Goal: Check status: Check status

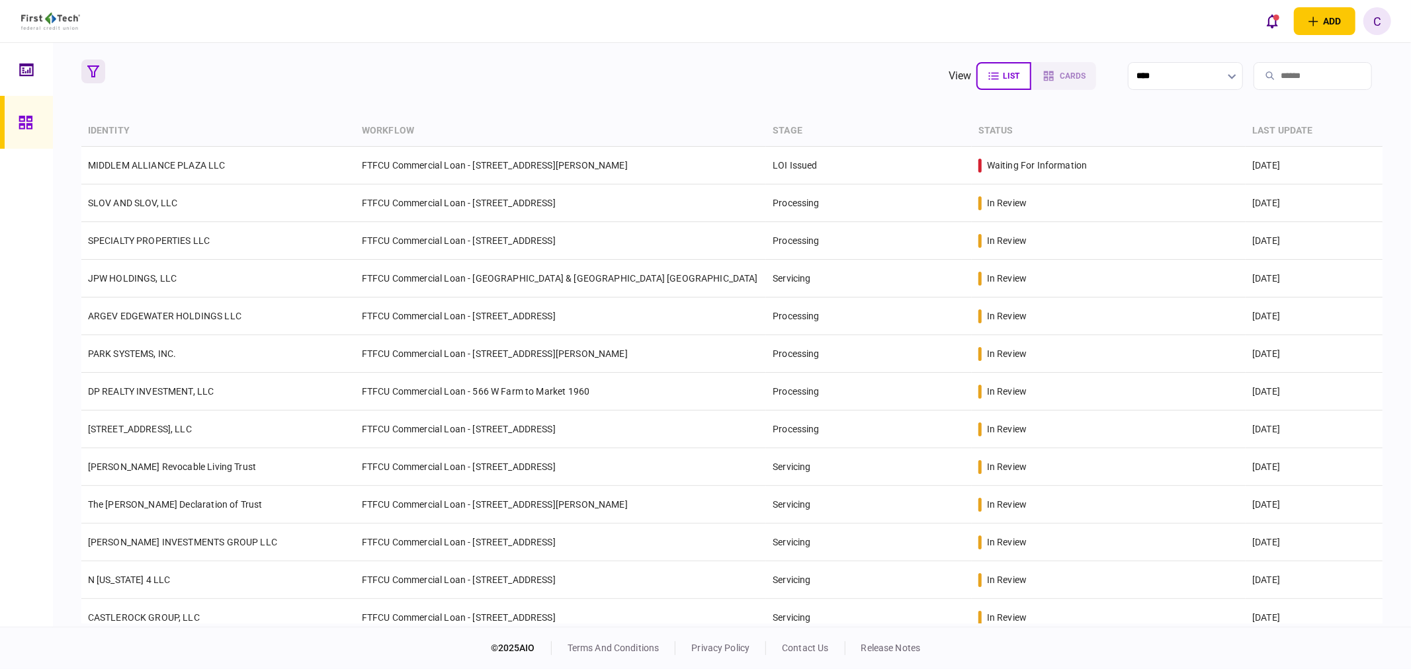
click at [94, 74] on icon "button" at bounding box center [93, 71] width 12 height 12
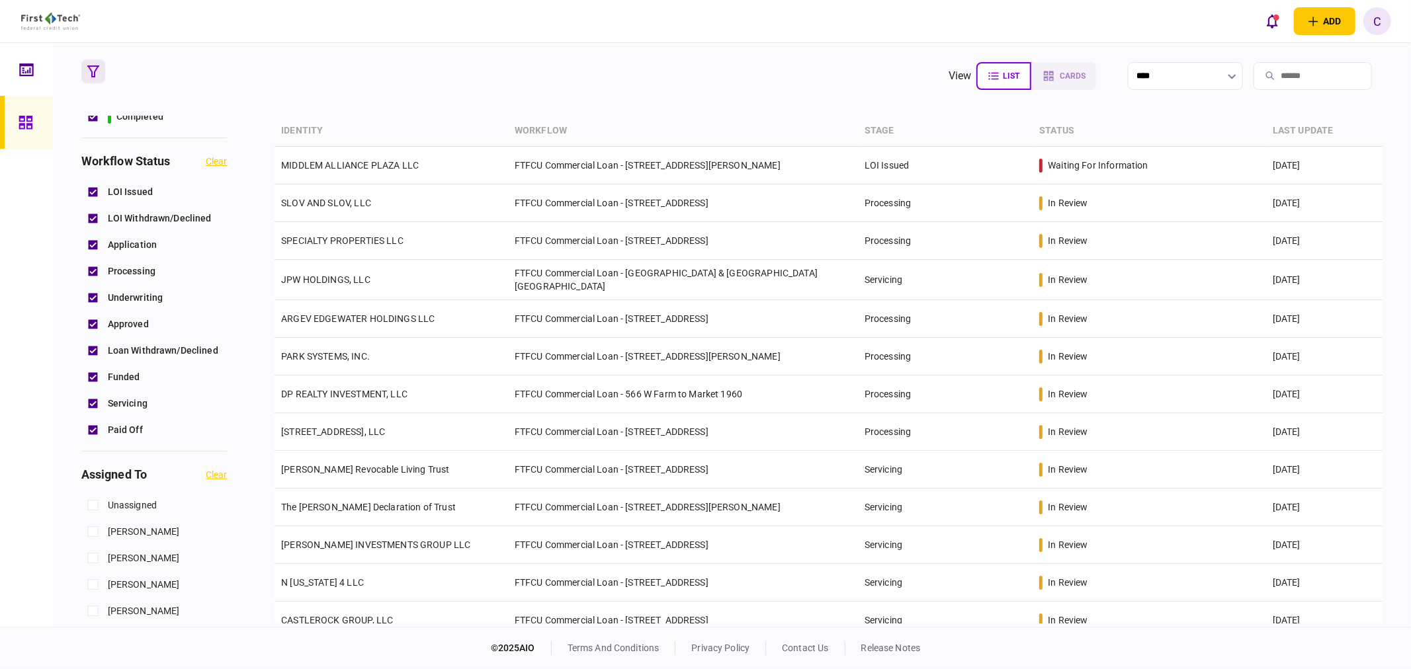
scroll to position [367, 0]
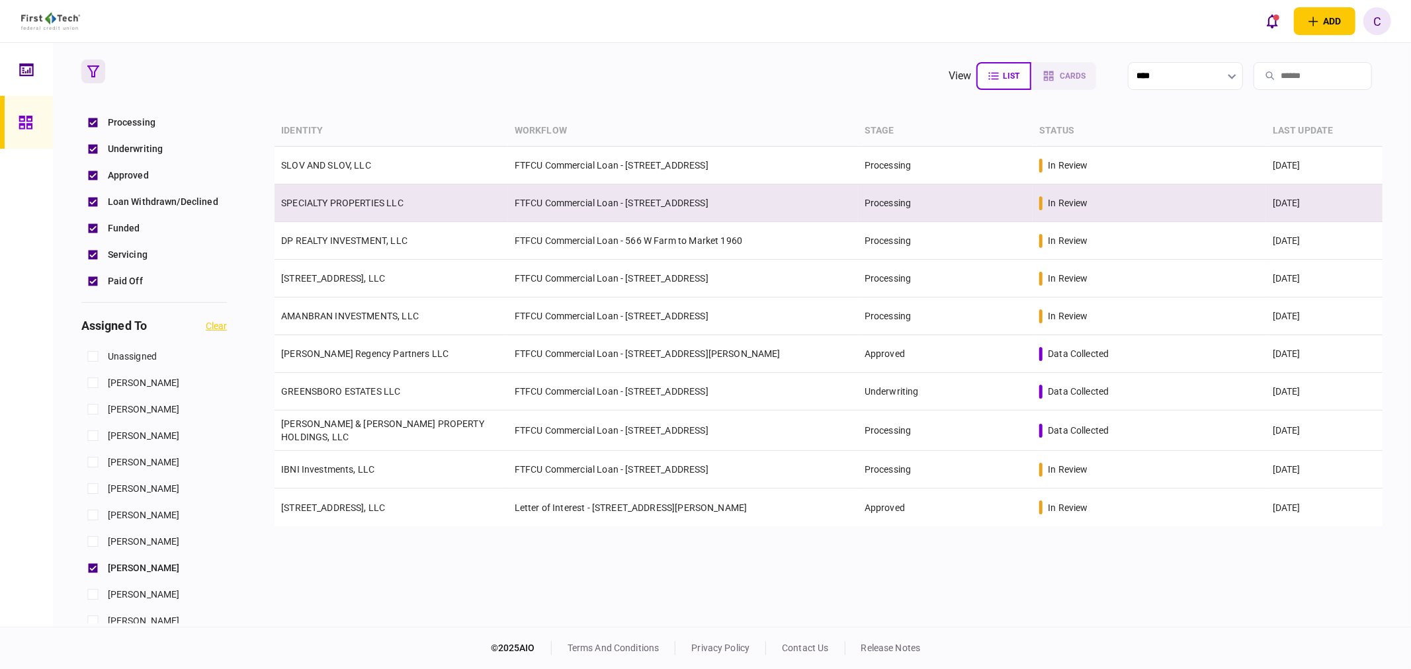
click at [331, 200] on link "SPECIALTY PROPERTIES LLC" at bounding box center [342, 203] width 122 height 11
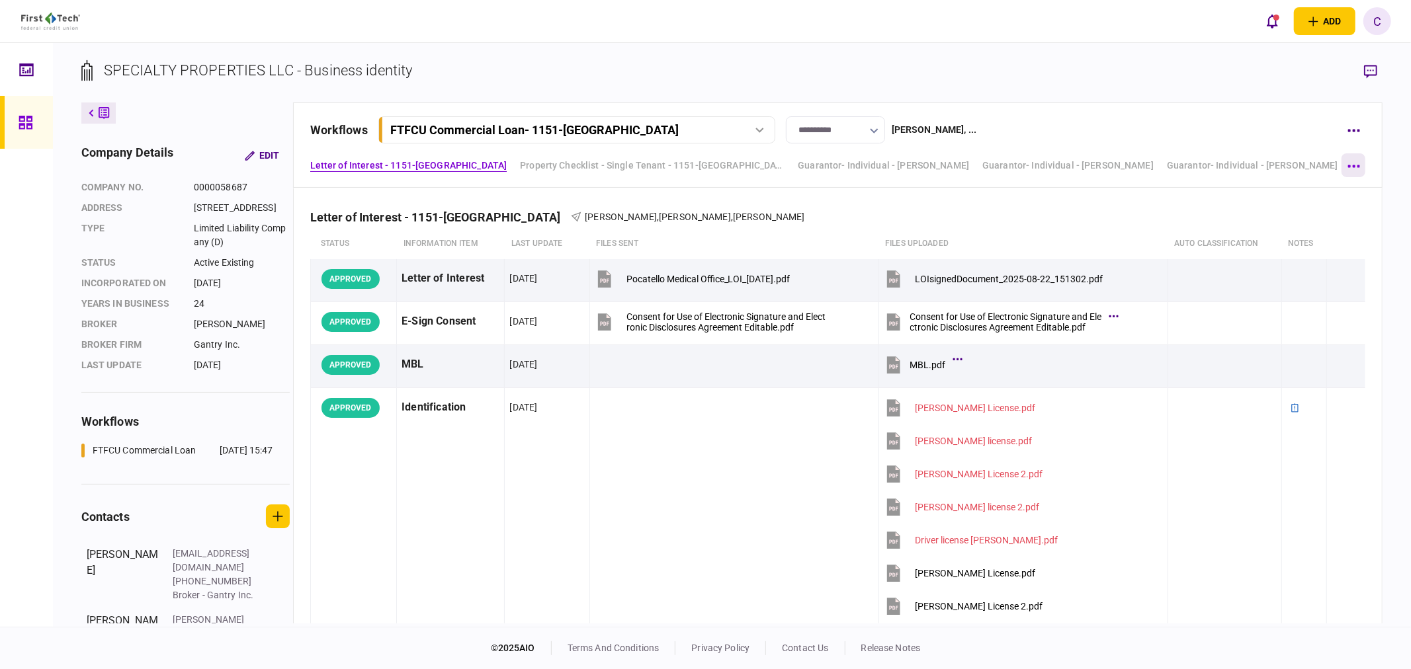
click at [1361, 161] on button "button" at bounding box center [1353, 165] width 24 height 24
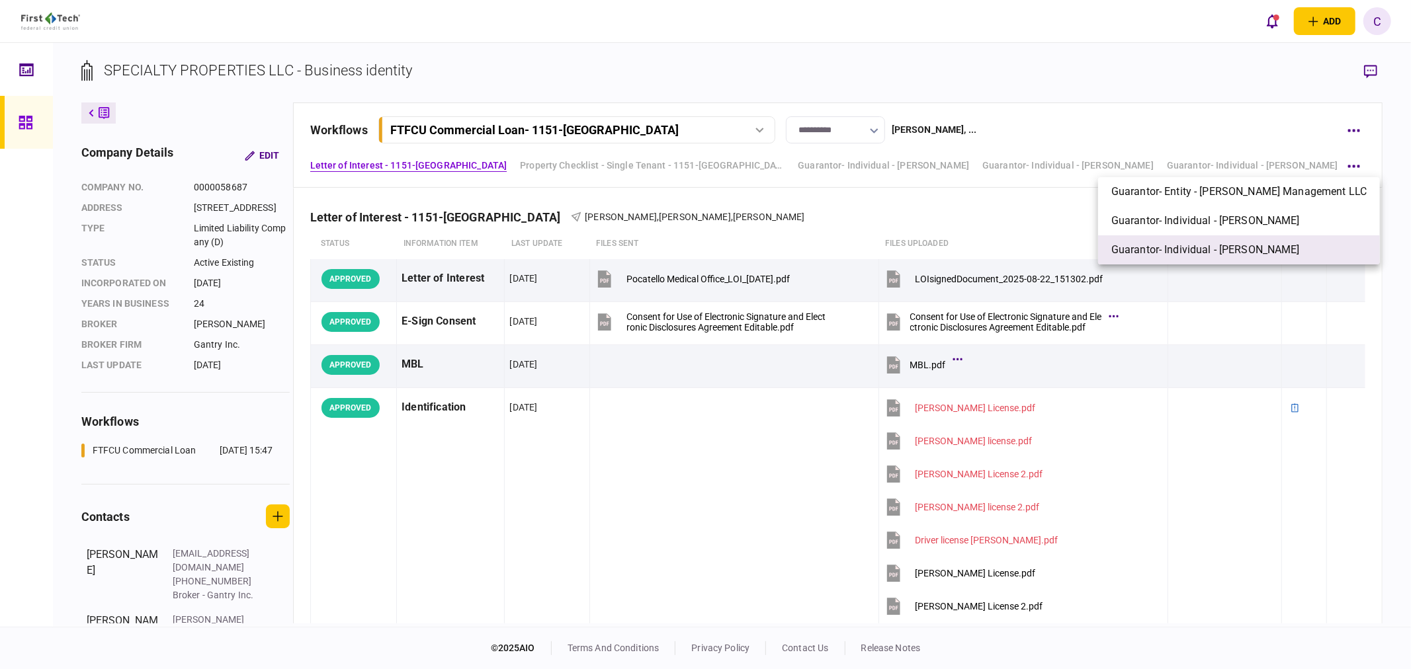
click at [1181, 247] on span "Guarantor- Individual - [PERSON_NAME]" at bounding box center [1205, 250] width 189 height 16
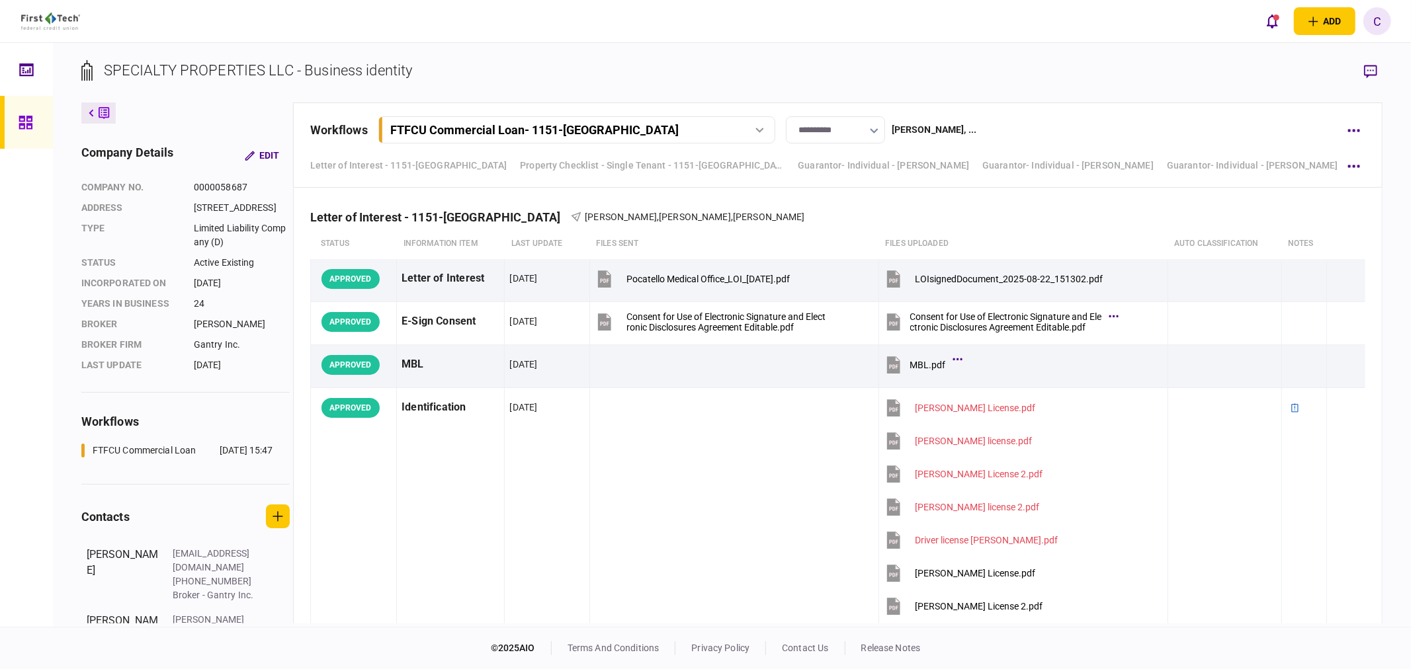
scroll to position [6268, 0]
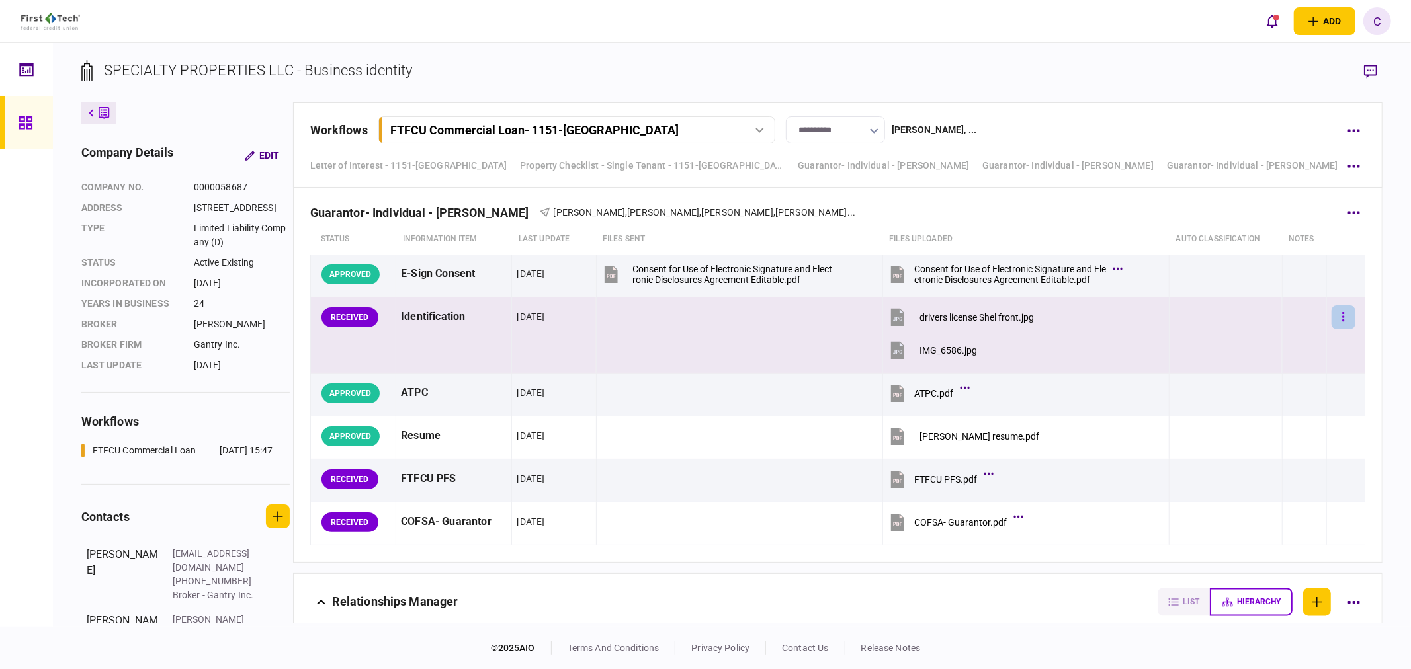
click at [1346, 324] on button "button" at bounding box center [1343, 318] width 24 height 24
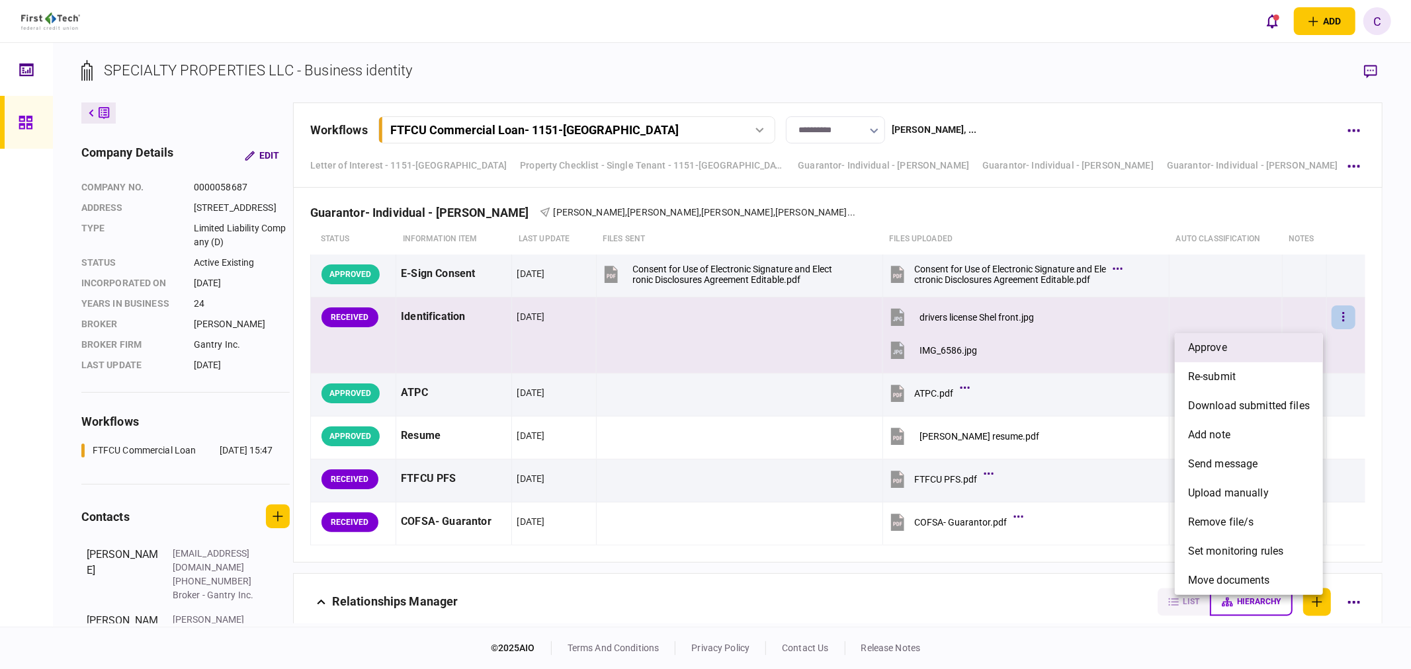
click at [1226, 347] on span "approve" at bounding box center [1207, 348] width 39 height 16
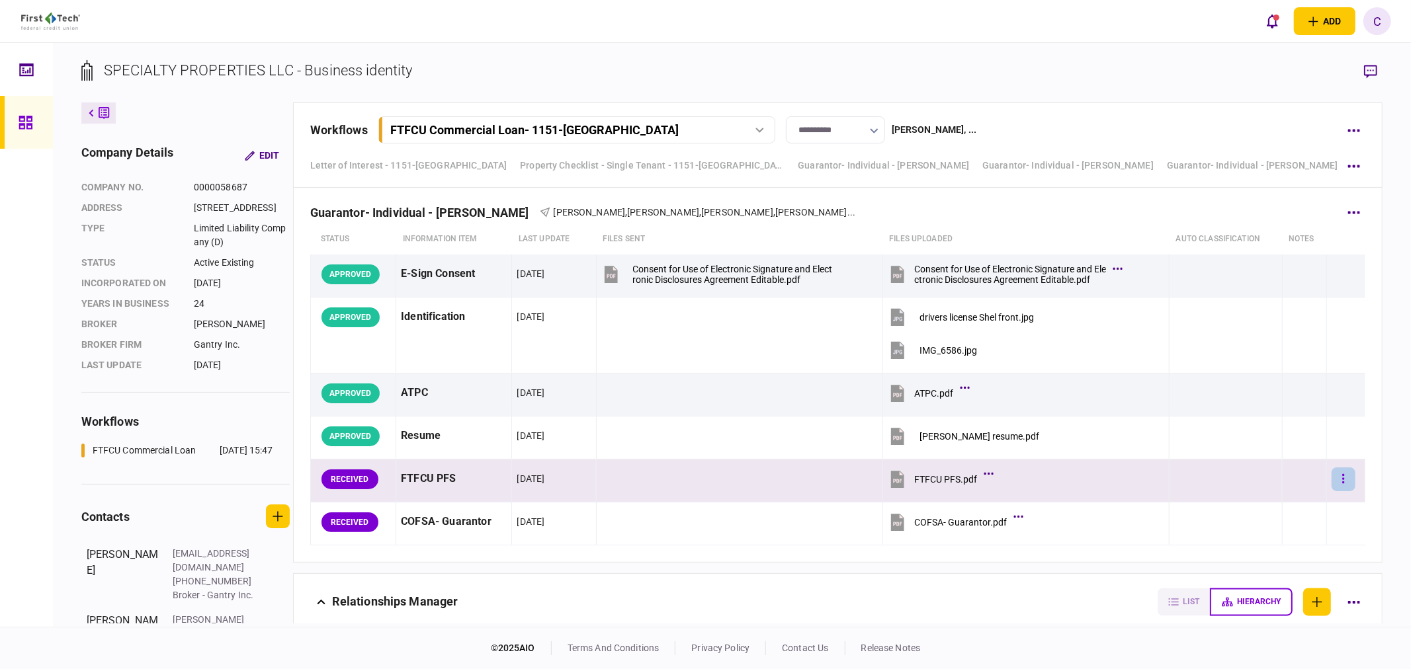
click at [1342, 480] on icon "button" at bounding box center [1343, 479] width 3 height 13
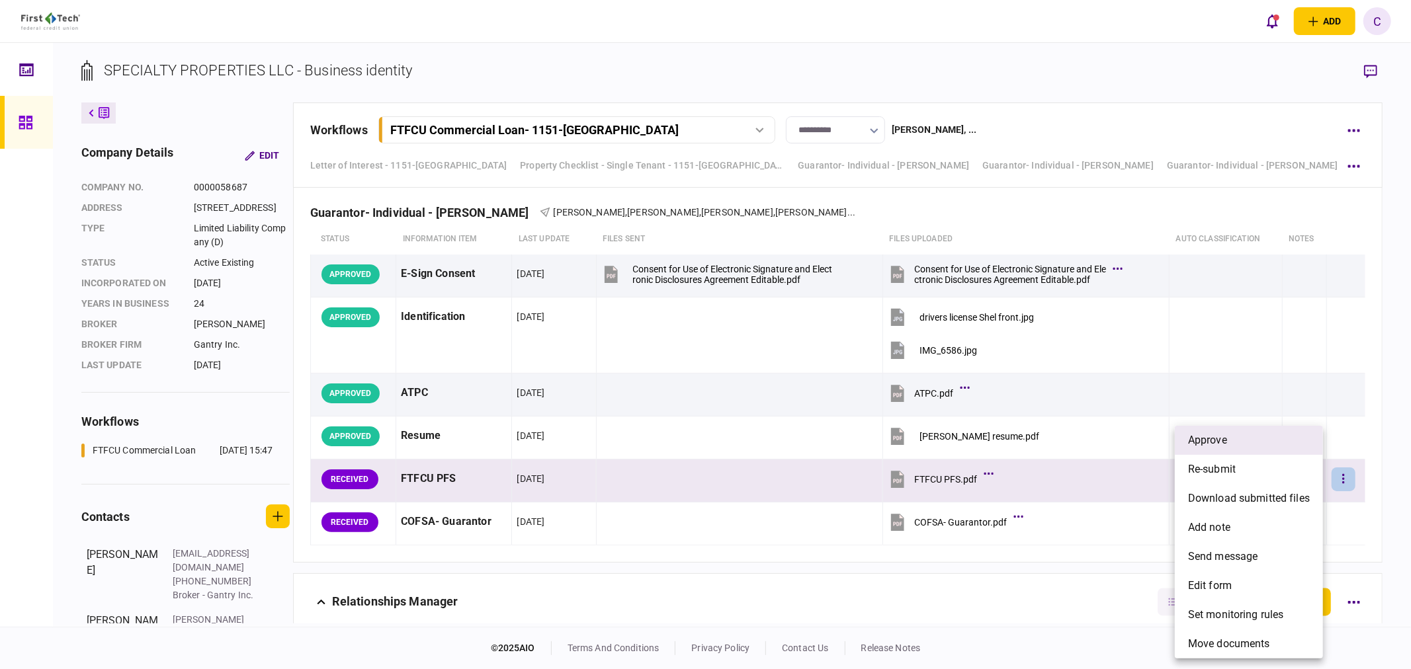
click at [1242, 444] on li "approve" at bounding box center [1249, 440] width 148 height 29
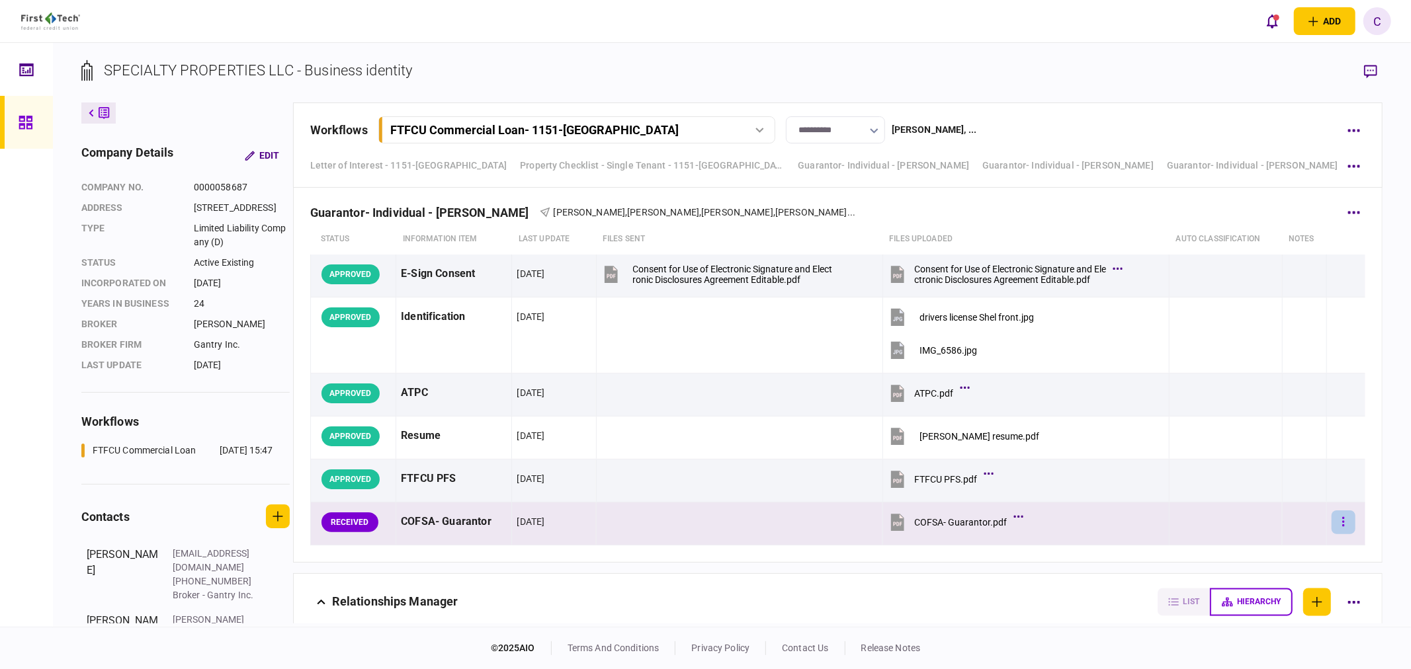
click at [1341, 527] on button "button" at bounding box center [1343, 523] width 24 height 24
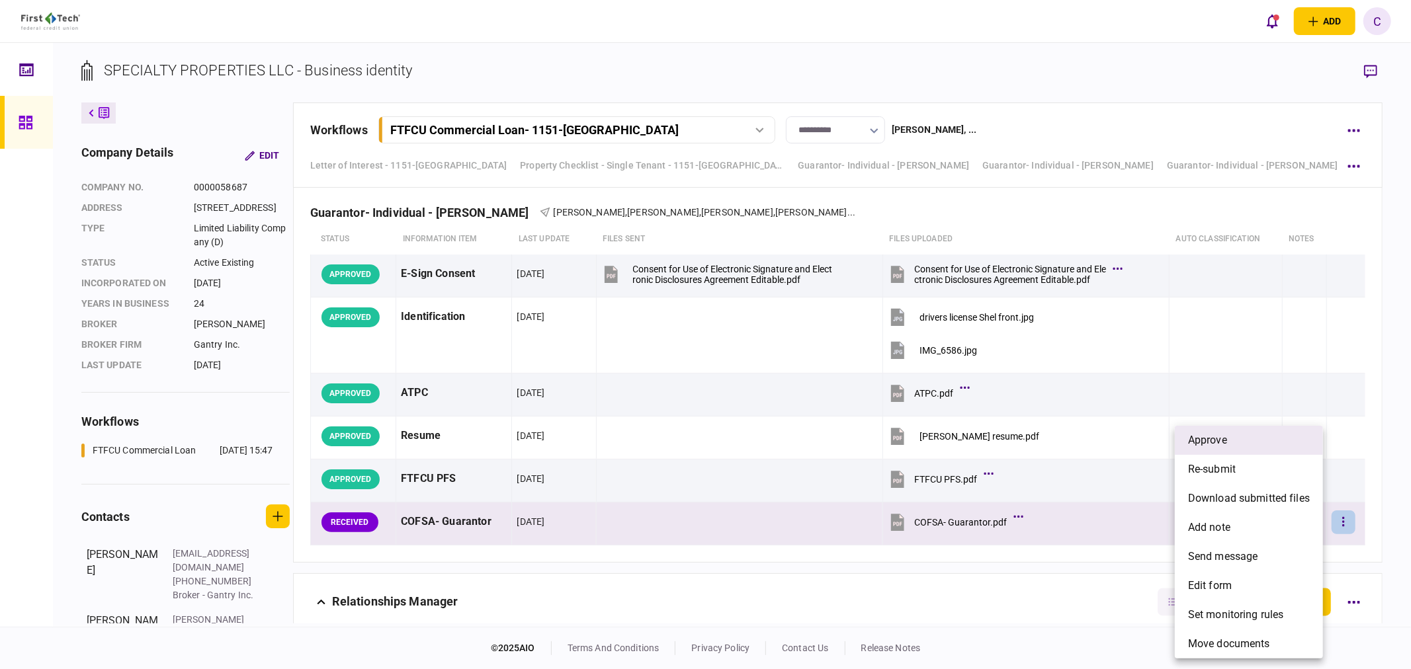
click at [1207, 438] on span "approve" at bounding box center [1207, 441] width 39 height 16
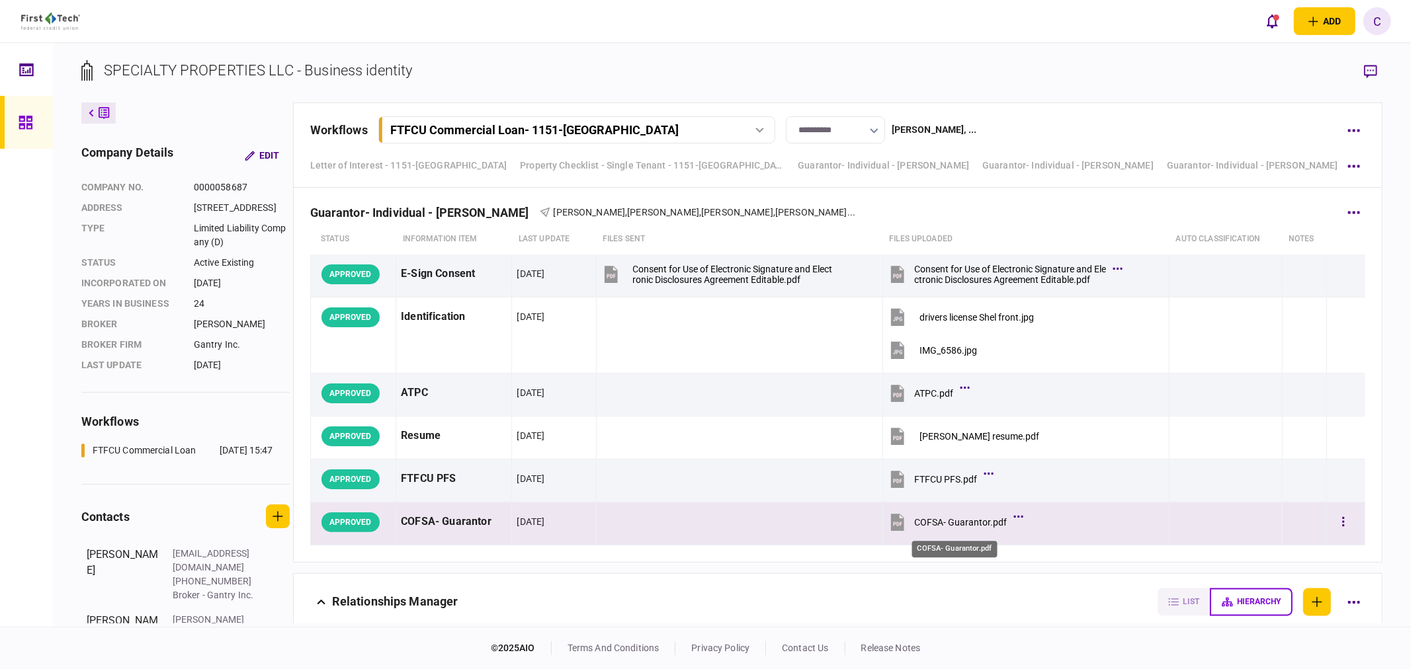
click at [935, 528] on div "COFSA- Guarantor.pdf" at bounding box center [960, 522] width 93 height 11
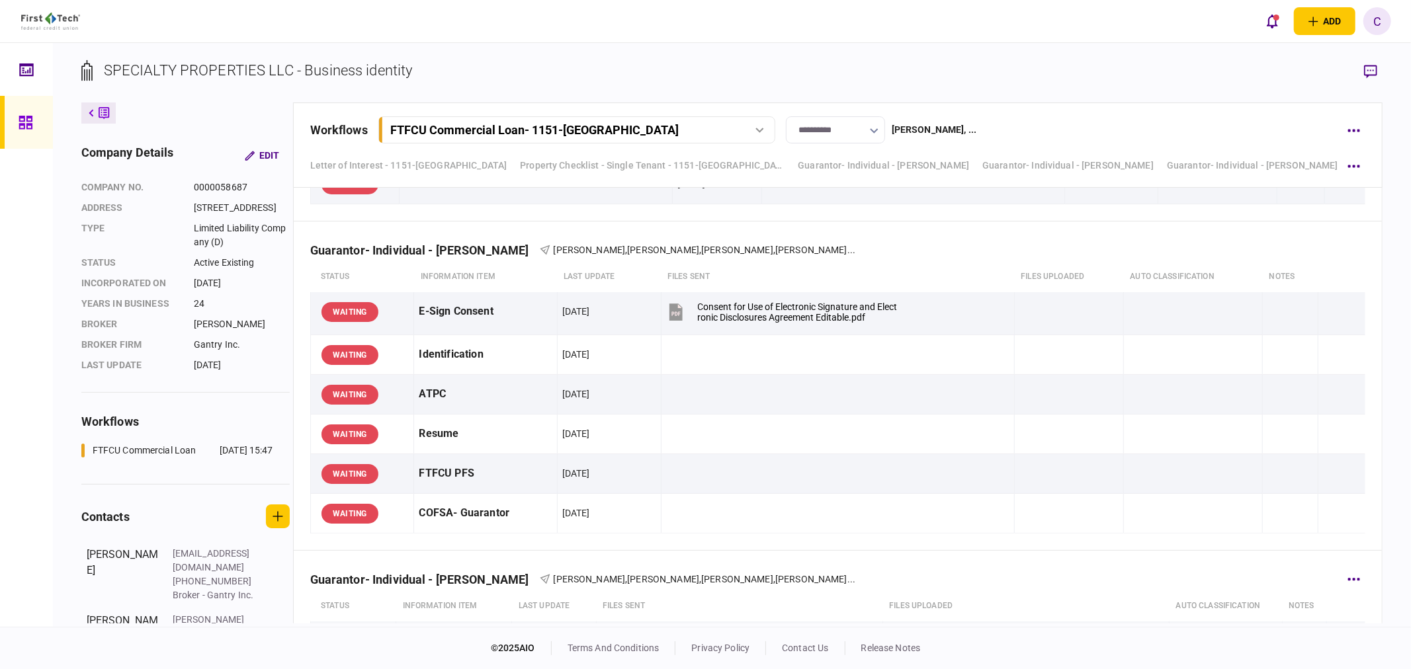
scroll to position [5828, 0]
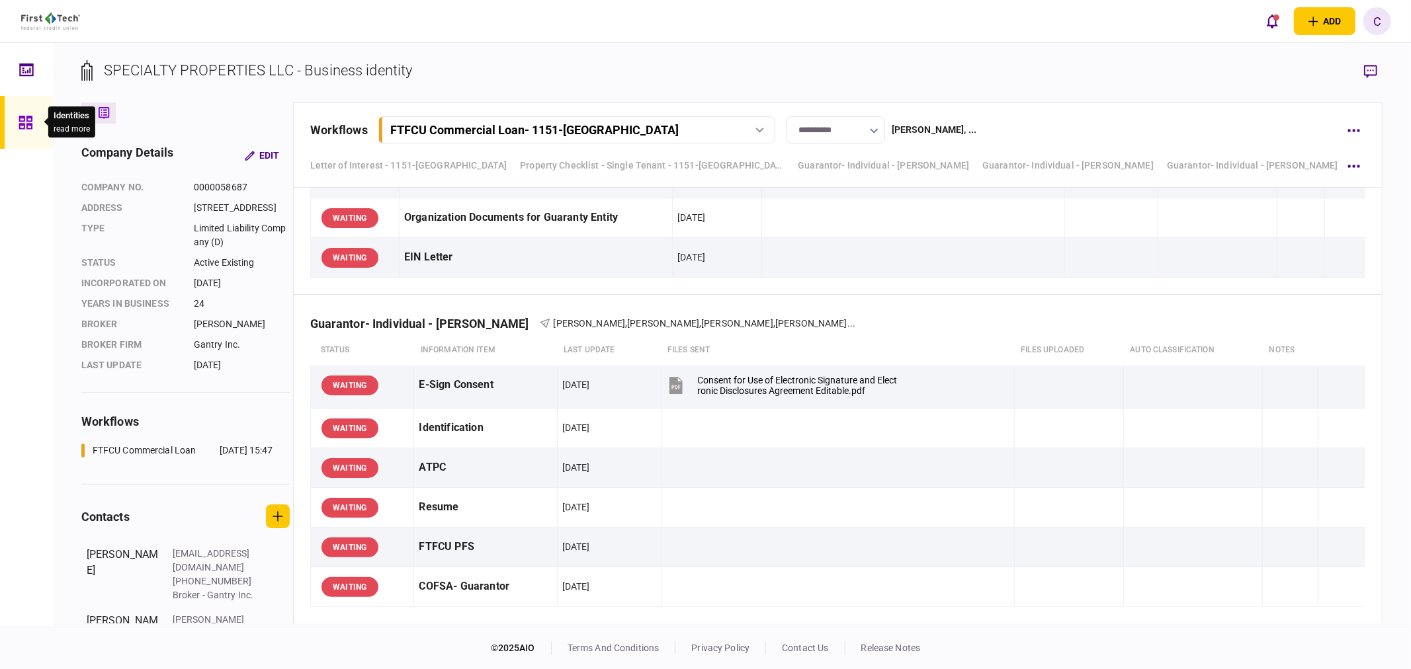
drag, startPoint x: 27, startPoint y: 126, endPoint x: 36, endPoint y: 131, distance: 10.4
click at [27, 126] on icon at bounding box center [25, 122] width 13 height 13
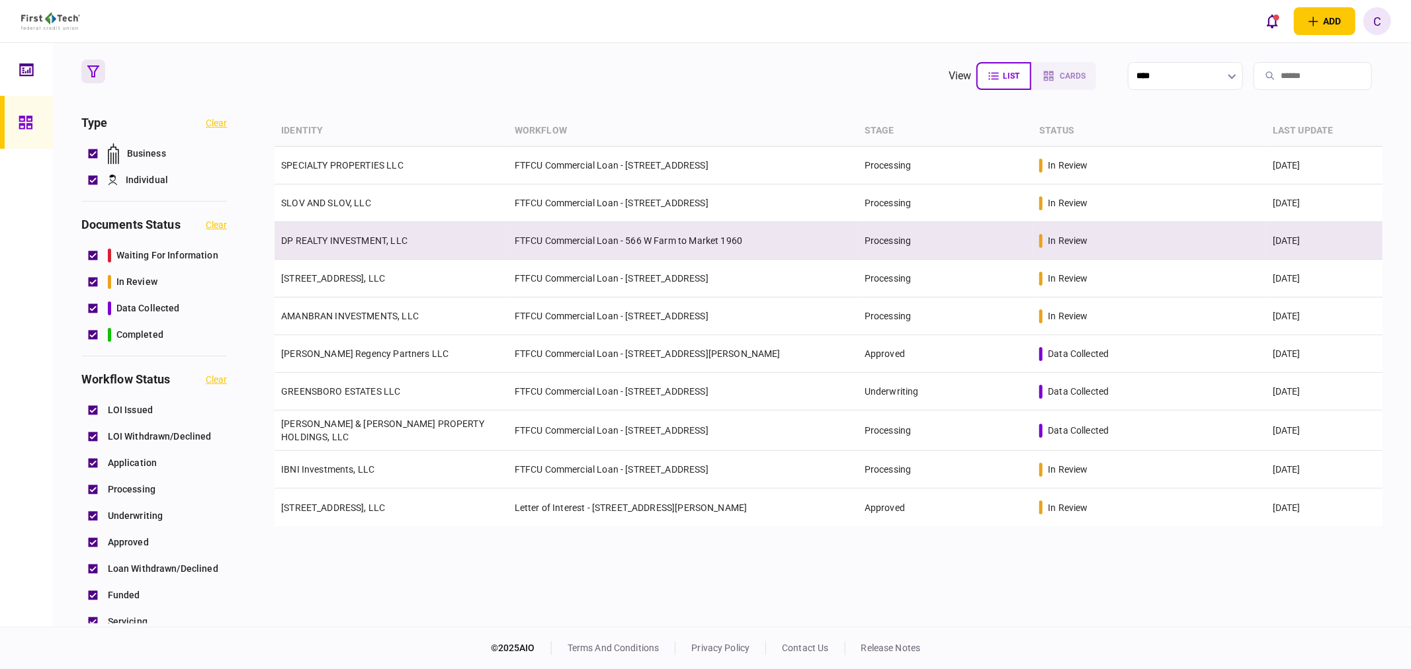
click at [331, 243] on link "DP REALTY INVESTMENT, LLC" at bounding box center [344, 240] width 126 height 11
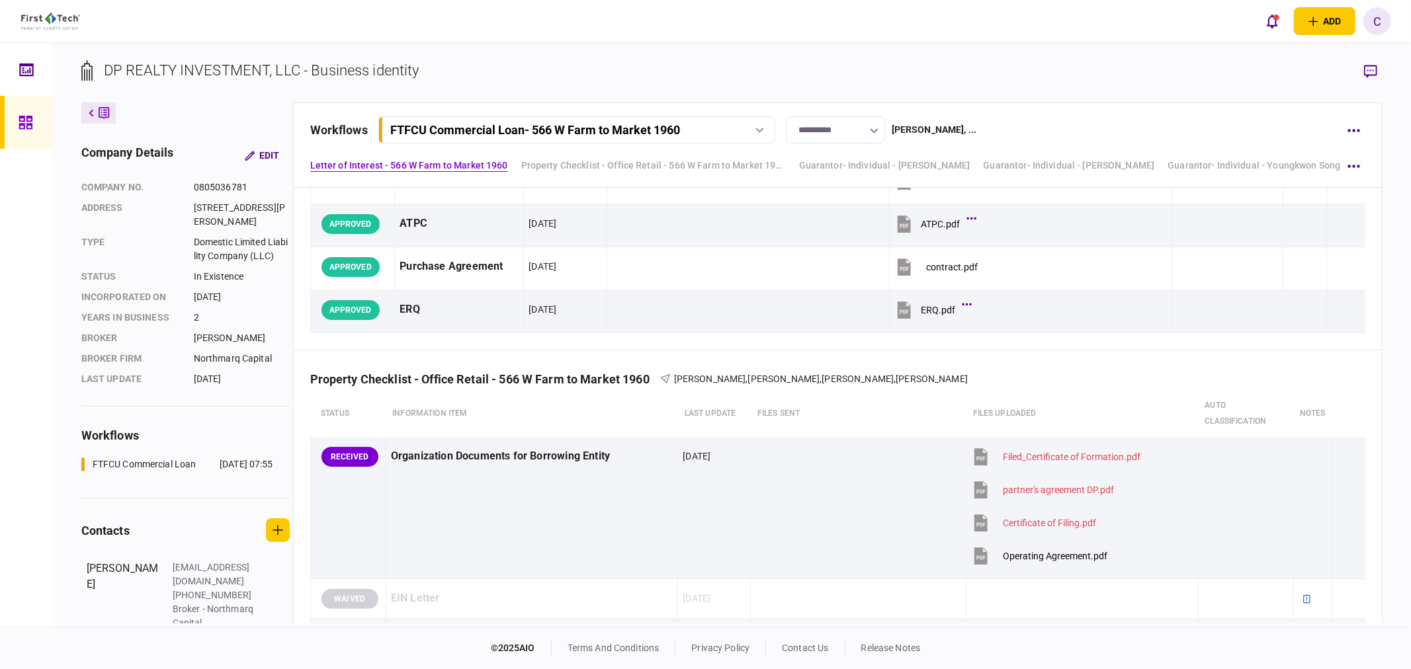
scroll to position [367, 0]
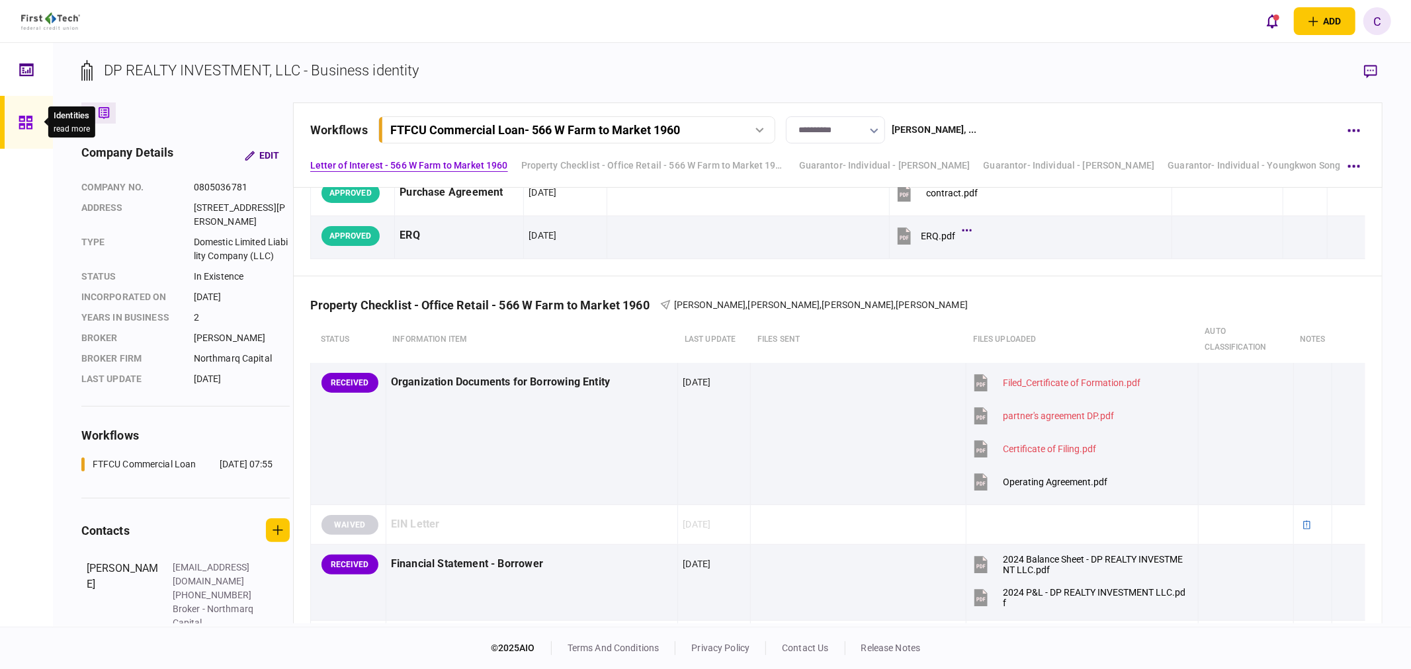
click at [34, 119] on div at bounding box center [29, 122] width 21 height 53
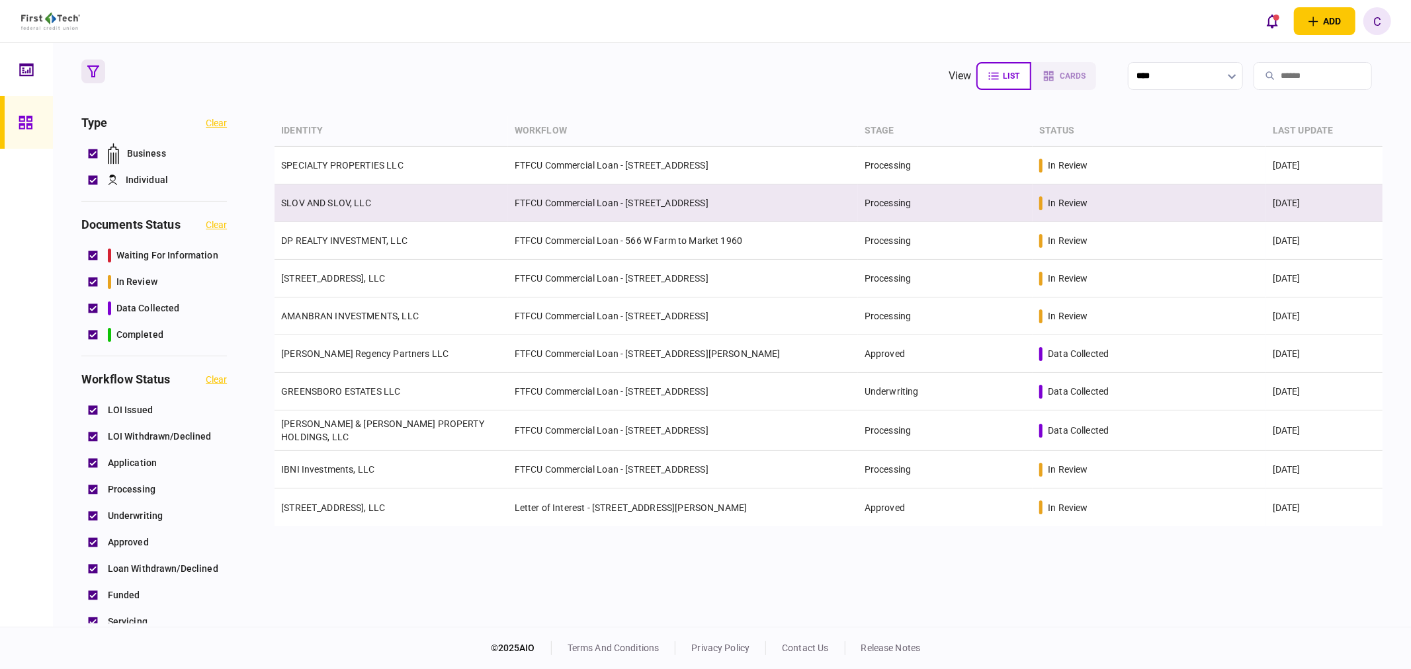
click at [355, 208] on td "SLOV AND SLOV, LLC" at bounding box center [390, 204] width 233 height 38
